Goal: Task Accomplishment & Management: Complete application form

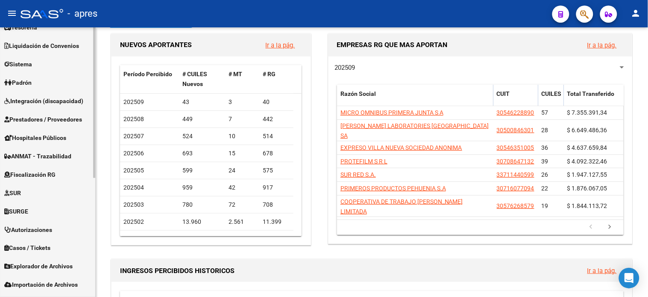
scroll to position [212, 0]
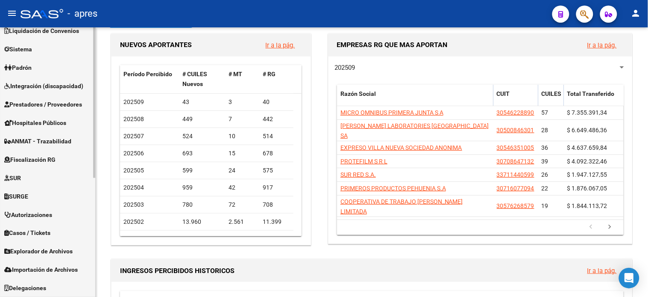
click at [44, 160] on span "Fiscalización RG" at bounding box center [29, 159] width 51 height 9
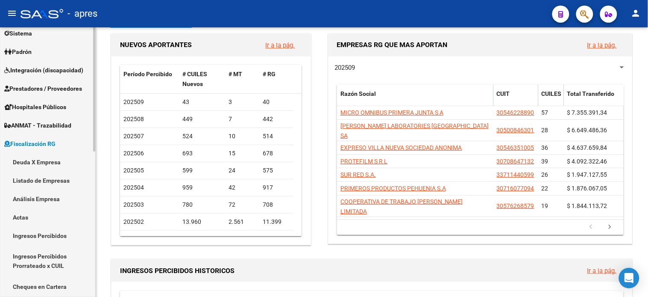
scroll to position [83, 0]
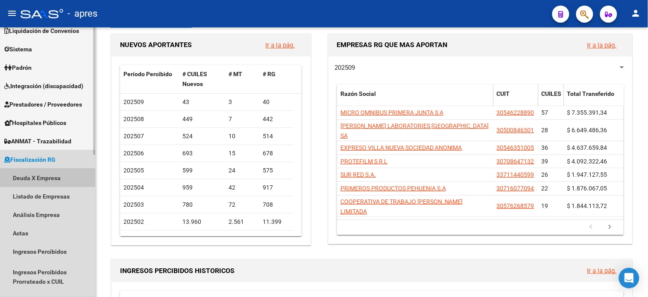
click at [44, 177] on link "Deuda X Empresa" at bounding box center [47, 177] width 95 height 18
drag, startPoint x: 31, startPoint y: 180, endPoint x: 50, endPoint y: 187, distance: 20.7
click at [31, 181] on link "Deuda X Empresa" at bounding box center [47, 177] width 95 height 18
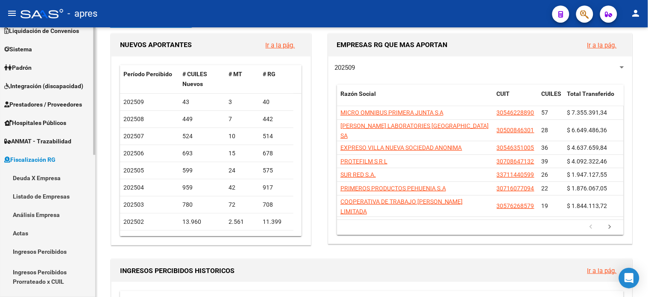
click at [44, 180] on link "Deuda X Empresa" at bounding box center [47, 177] width 95 height 18
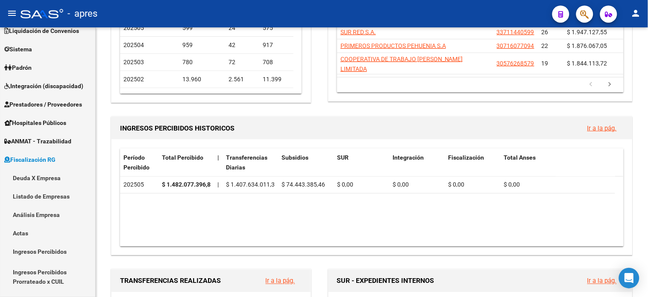
scroll to position [0, 0]
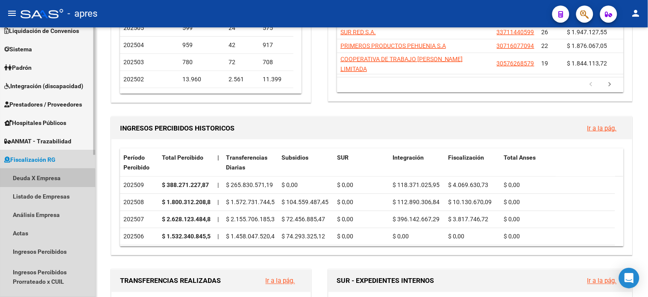
click at [32, 179] on link "Deuda X Empresa" at bounding box center [47, 177] width 95 height 18
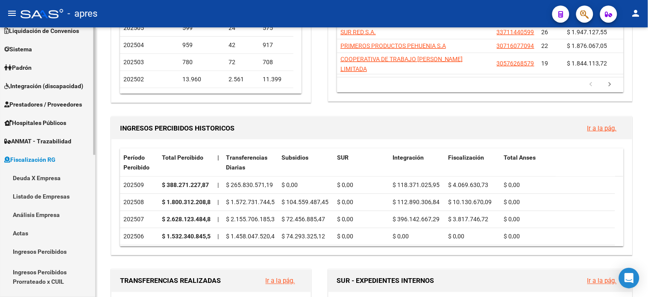
click at [32, 179] on link "Deuda X Empresa" at bounding box center [47, 177] width 95 height 18
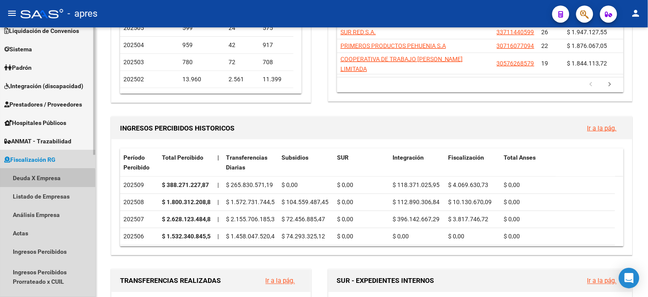
click at [32, 179] on link "Deuda X Empresa" at bounding box center [47, 177] width 95 height 18
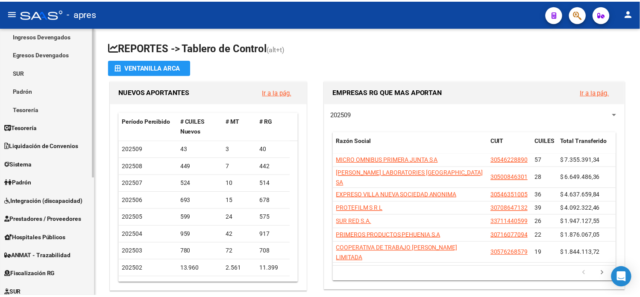
scroll to position [142, 0]
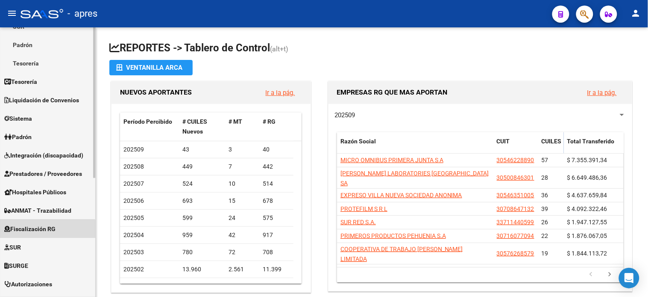
click at [43, 230] on span "Fiscalización RG" at bounding box center [29, 228] width 51 height 9
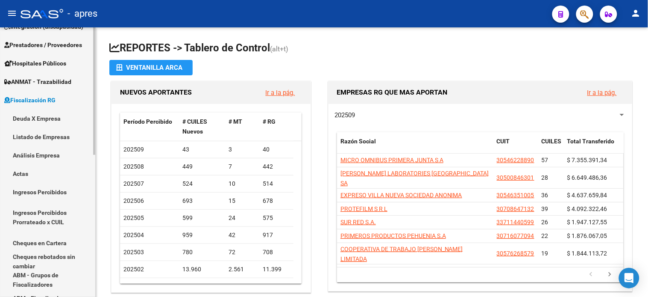
click at [29, 116] on link "Deuda X Empresa" at bounding box center [47, 118] width 95 height 18
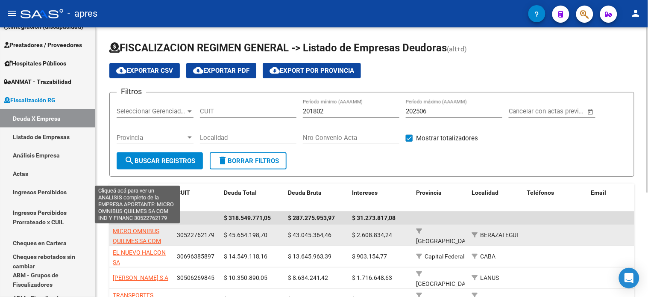
click at [153, 239] on span "MICRO OMNIBUS QUILMES SA COM IND Y FINANC" at bounding box center [137, 240] width 48 height 27
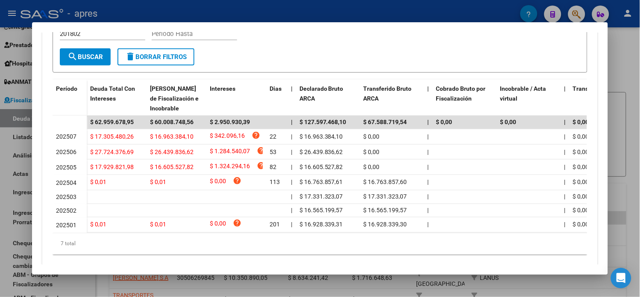
scroll to position [237, 0]
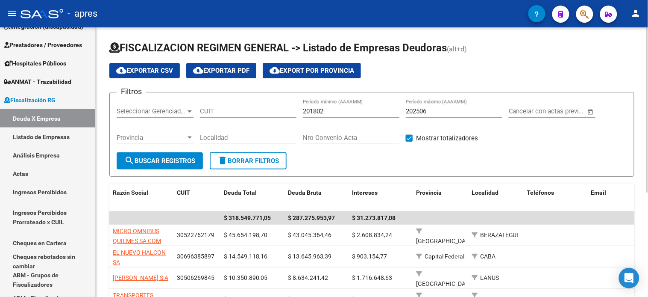
click at [230, 109] on input "CUIT" at bounding box center [248, 111] width 97 height 8
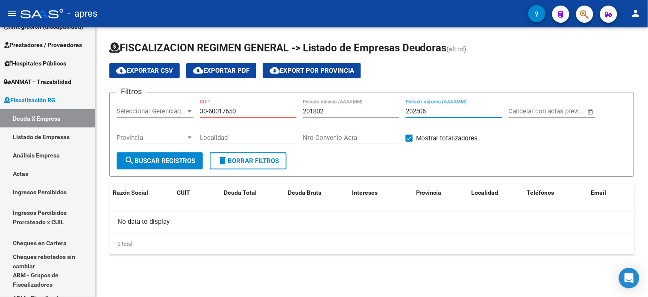
click at [436, 114] on input "202506" at bounding box center [454, 111] width 97 height 8
click at [263, 107] on div "30-60017650 CUIT" at bounding box center [248, 108] width 97 height 18
click at [261, 116] on div "30-60017650 CUIT" at bounding box center [248, 108] width 97 height 18
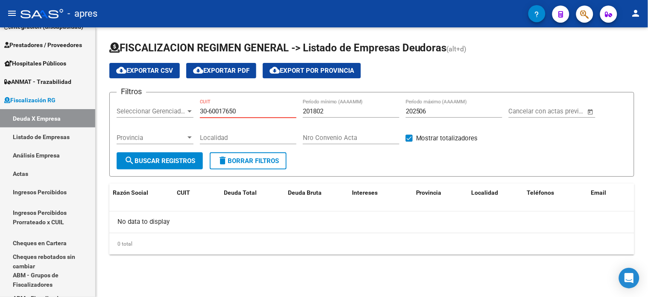
click at [257, 112] on input "30-60017650" at bounding box center [248, 111] width 97 height 8
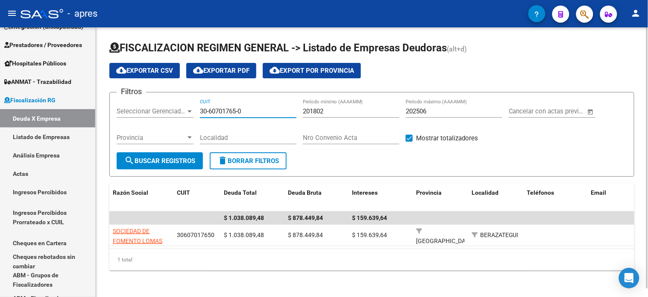
type input "30-60701765-0"
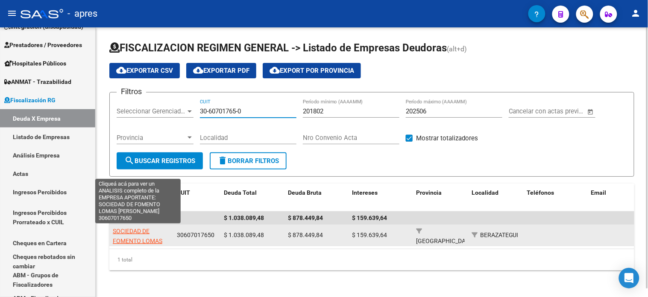
click at [134, 232] on span "SOCIEDAD DE FOMENTO LOMAS DE GODOY" at bounding box center [138, 240] width 50 height 27
type textarea "30607017650"
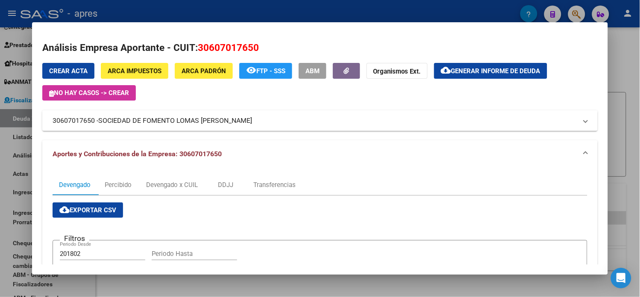
click at [631, 125] on div at bounding box center [320, 148] width 640 height 297
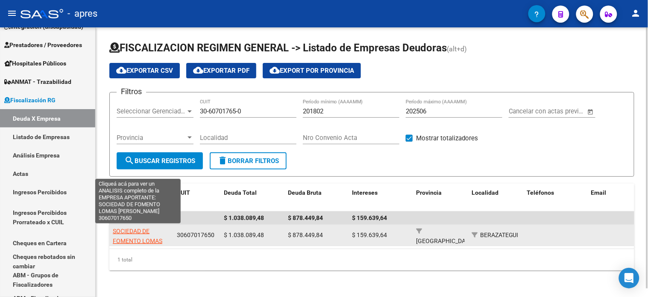
click at [123, 233] on span "SOCIEDAD DE FOMENTO LOMAS DE GODOY" at bounding box center [138, 240] width 50 height 27
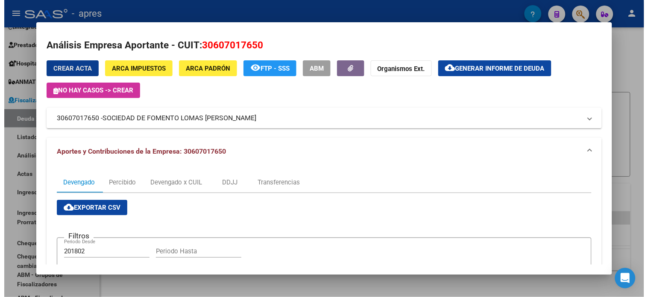
scroll to position [0, 0]
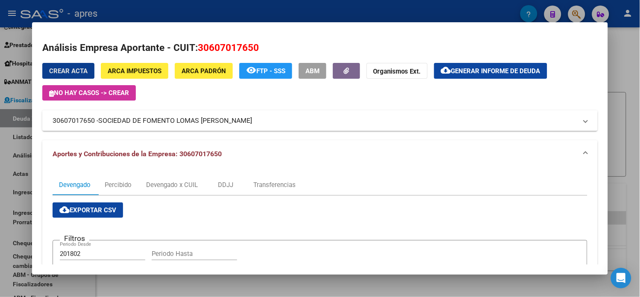
drag, startPoint x: 66, startPoint y: 71, endPoint x: 99, endPoint y: 88, distance: 36.7
click at [66, 71] on span "Crear Acta" at bounding box center [68, 71] width 38 height 8
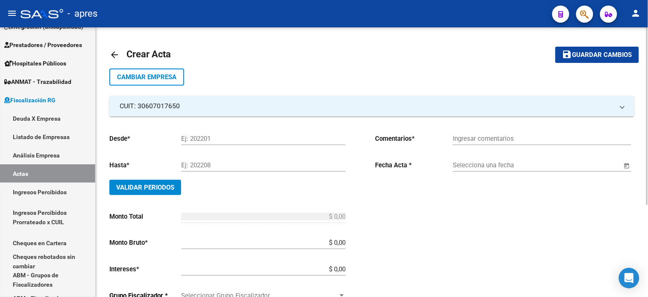
click at [206, 136] on input "Ej: 202201" at bounding box center [263, 139] width 165 height 8
type input "202501"
type input "202504"
click at [109, 180] on button "Validar Periodos" at bounding box center [145, 187] width 72 height 15
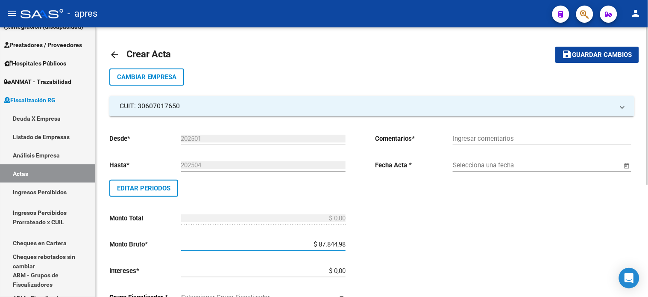
type input "$ 878.449,84"
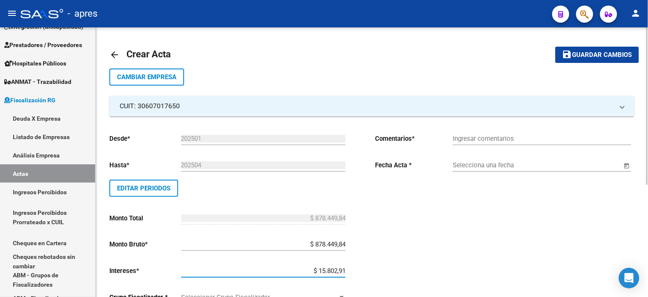
type input "$ 158.029,14"
type input "$ 1.036.478,98"
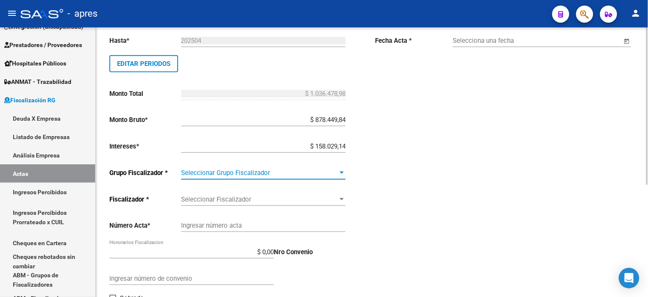
scroll to position [146, 0]
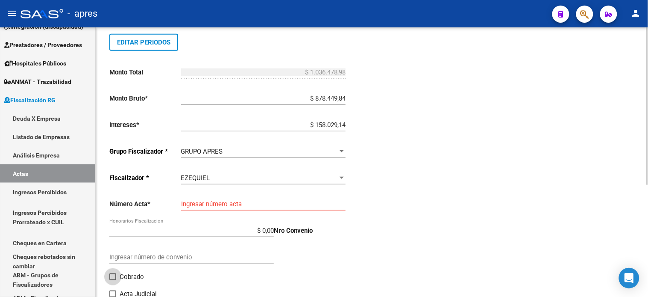
click at [133, 276] on span "Cobrado" at bounding box center [132, 276] width 24 height 10
click at [113, 280] on input "Cobrado" at bounding box center [112, 280] width 0 height 0
checkbox input "true"
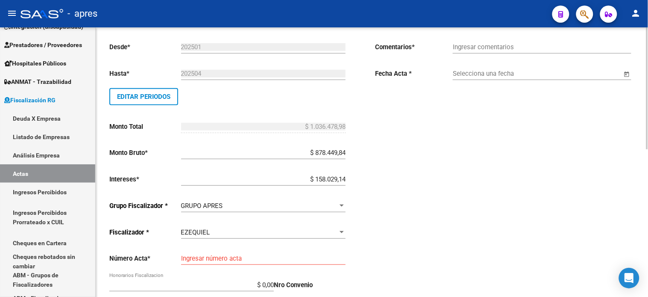
scroll to position [0, 0]
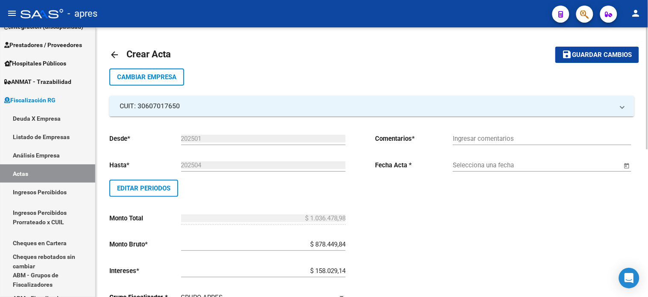
click at [499, 139] on input "Ingresar comentarios" at bounding box center [542, 139] width 179 height 8
type input "Convenio"
click at [622, 161] on button "Open calendar" at bounding box center [627, 166] width 10 height 10
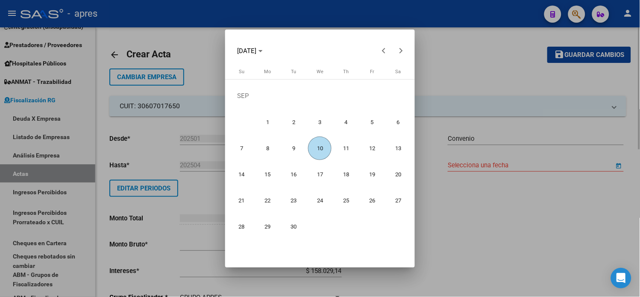
type input "10/09/2025"
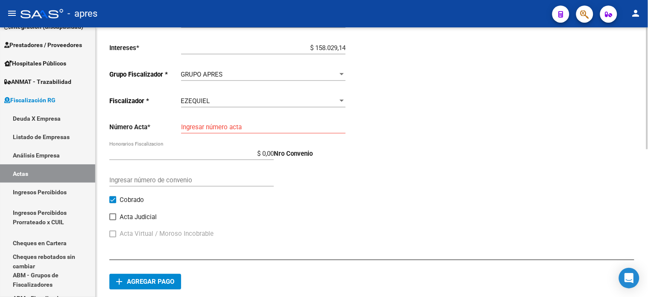
scroll to position [237, 0]
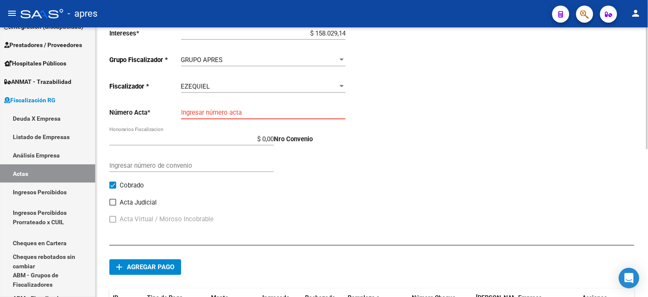
click at [231, 115] on input "Ingresar número acta" at bounding box center [263, 113] width 165 height 8
type input "190"
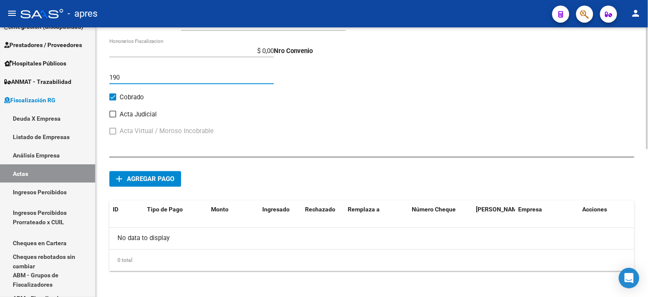
scroll to position [327, 0]
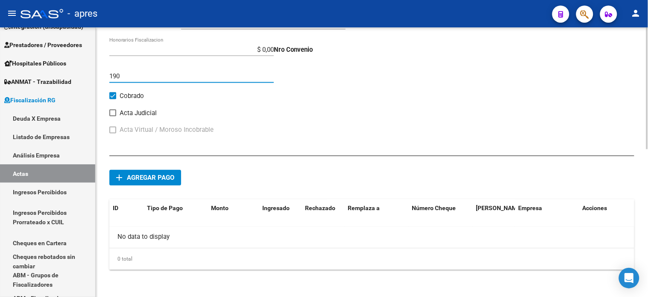
type input "190"
click at [147, 180] on span "Agregar pago" at bounding box center [150, 178] width 47 height 8
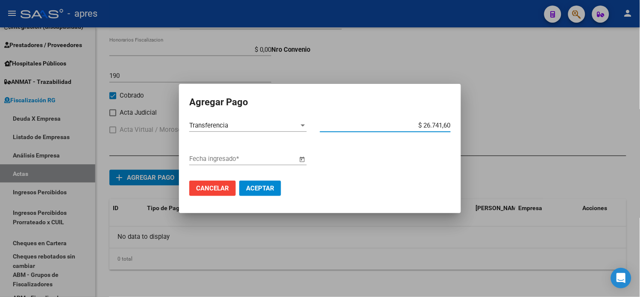
type input "$ 267.416,00"
click at [240, 160] on input "Fecha ingresado *" at bounding box center [243, 159] width 108 height 8
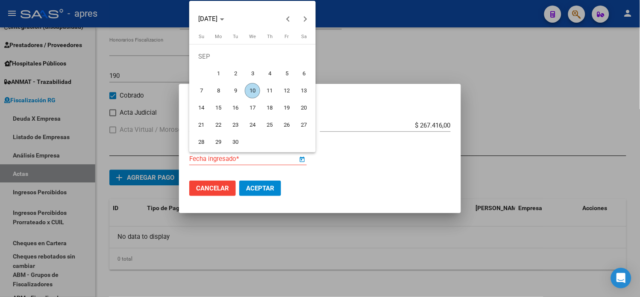
click at [251, 91] on span "10" at bounding box center [252, 90] width 15 height 15
type input "10/09/2025"
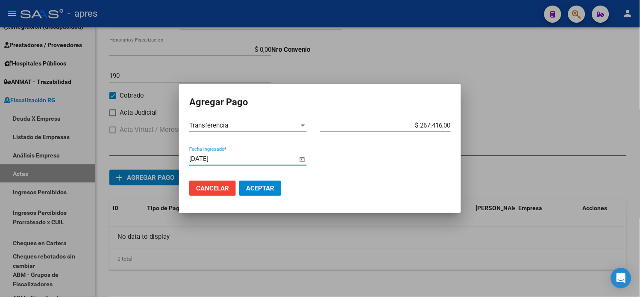
click at [258, 184] on span "Aceptar" at bounding box center [260, 188] width 28 height 8
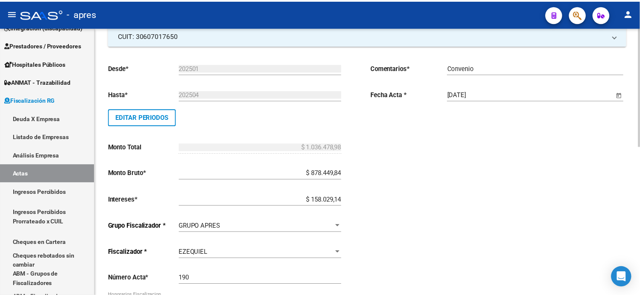
scroll to position [0, 0]
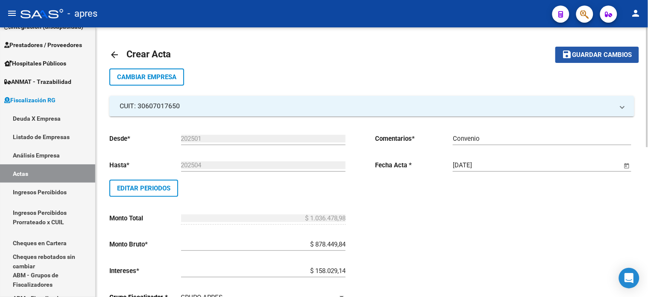
click at [603, 60] on button "save Guardar cambios" at bounding box center [598, 55] width 84 height 16
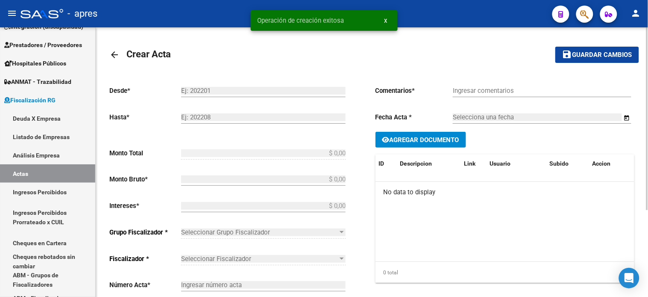
type input "202501"
type input "202504"
type input "$ 1.036.478,98"
type input "$ 878.449,84"
type input "$ 158.029,14"
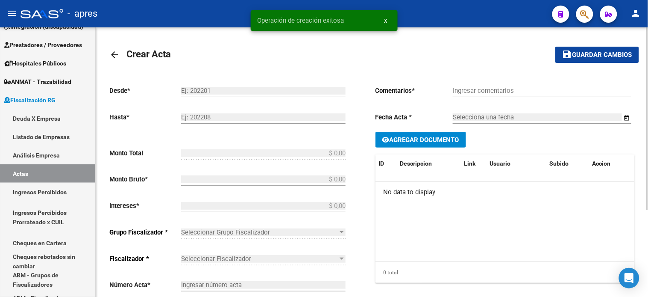
type input "190"
checkbox input "true"
type input "Convenio"
type input "10/09/2025"
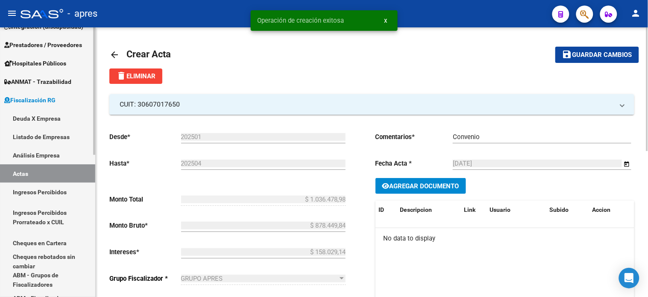
click at [41, 118] on link "Deuda X Empresa" at bounding box center [47, 118] width 95 height 18
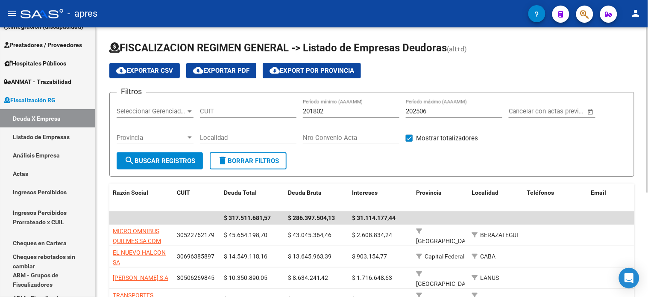
click at [416, 112] on input "202506" at bounding box center [454, 111] width 97 height 8
click at [434, 110] on input "202506" at bounding box center [454, 111] width 97 height 8
type input "202508"
click at [220, 117] on div "CUIT" at bounding box center [248, 108] width 97 height 18
click at [220, 114] on input "CUIT" at bounding box center [248, 111] width 97 height 8
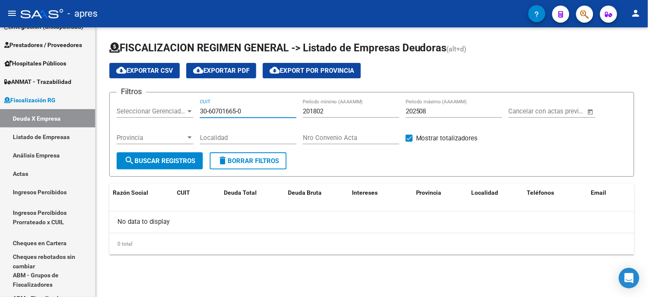
click at [250, 110] on input "30-60701665-0" at bounding box center [248, 111] width 97 height 8
click at [259, 112] on input "30-60701665-0" at bounding box center [248, 111] width 97 height 8
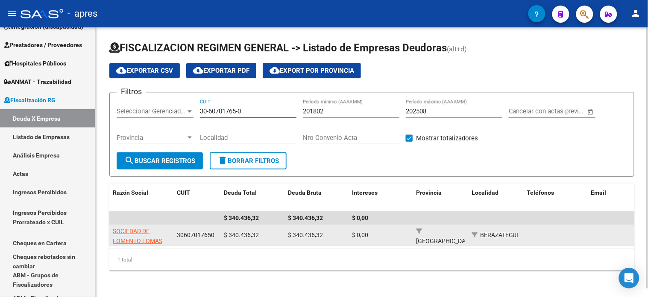
type input "30-60701765-0"
click at [150, 234] on app-link-go-to "SOCIEDAD DE FOMENTO LOMAS DE GODOY" at bounding box center [141, 240] width 57 height 29
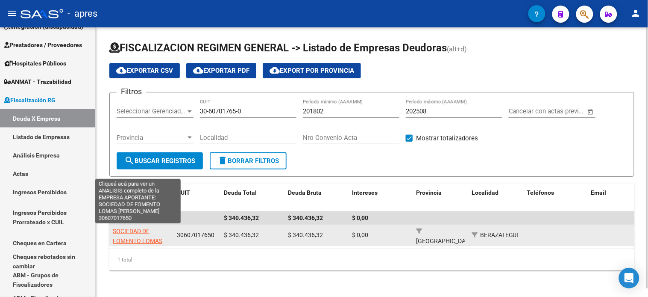
click at [138, 230] on span "SOCIEDAD DE FOMENTO LOMAS DE GODOY" at bounding box center [138, 240] width 50 height 27
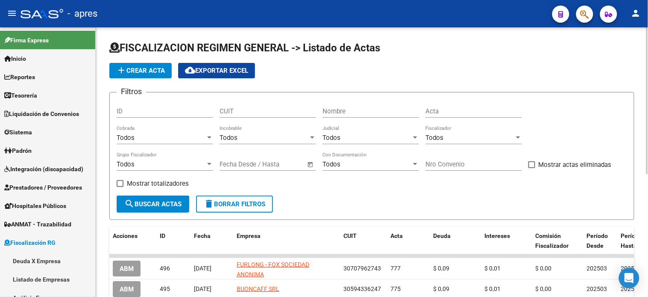
click at [430, 112] on input "Acta" at bounding box center [474, 111] width 97 height 8
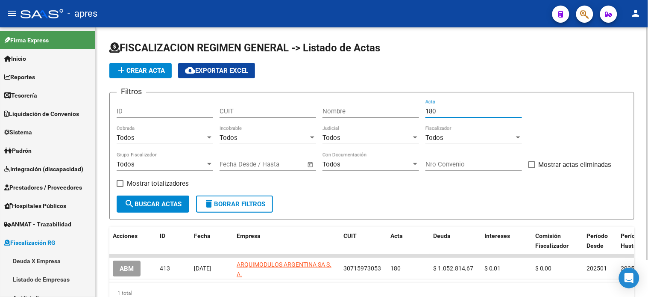
click at [430, 112] on input "180" at bounding box center [474, 111] width 97 height 8
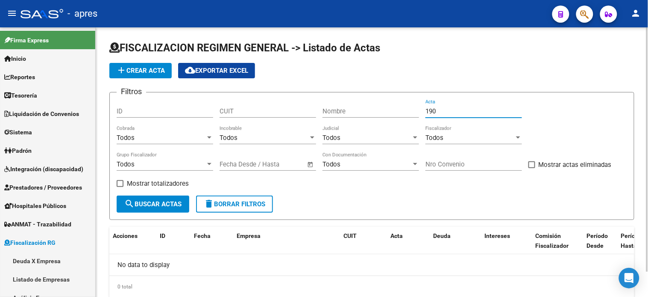
click at [430, 112] on input "190" at bounding box center [474, 111] width 97 height 8
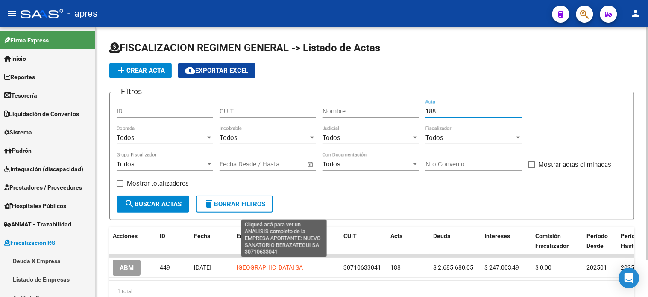
type input "188"
